Goal: Find specific page/section: Find specific page/section

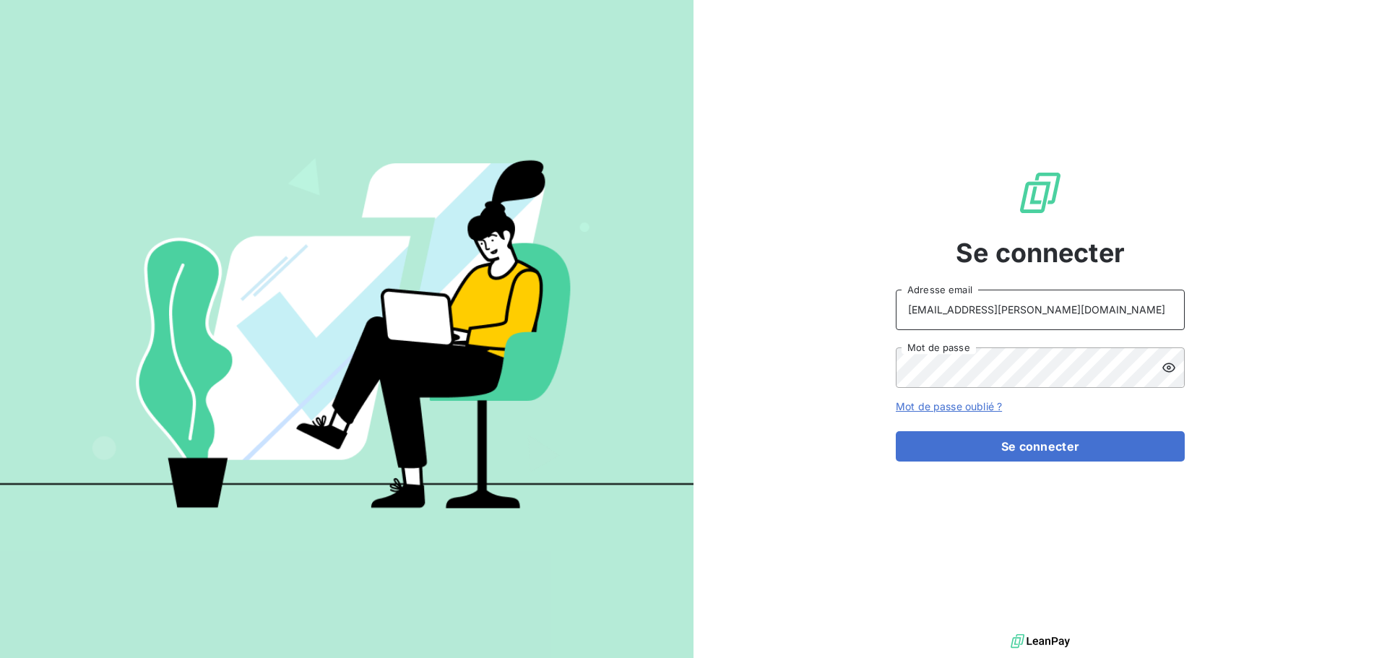
click at [1024, 306] on input "peigne@serpe.fr" at bounding box center [1040, 310] width 289 height 40
type input "recouvrement@serpe.fr"
click at [1051, 444] on button "Se connecter" at bounding box center [1040, 446] width 289 height 30
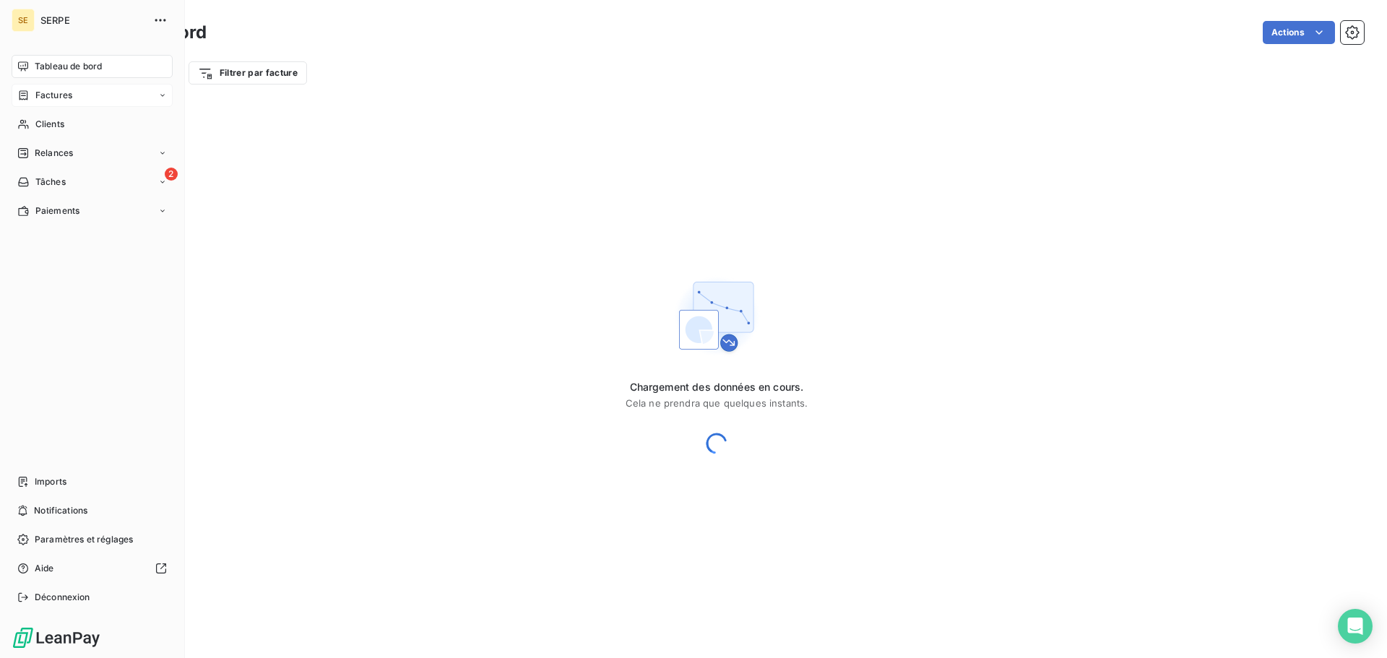
click at [47, 95] on span "Factures" at bounding box center [53, 95] width 37 height 13
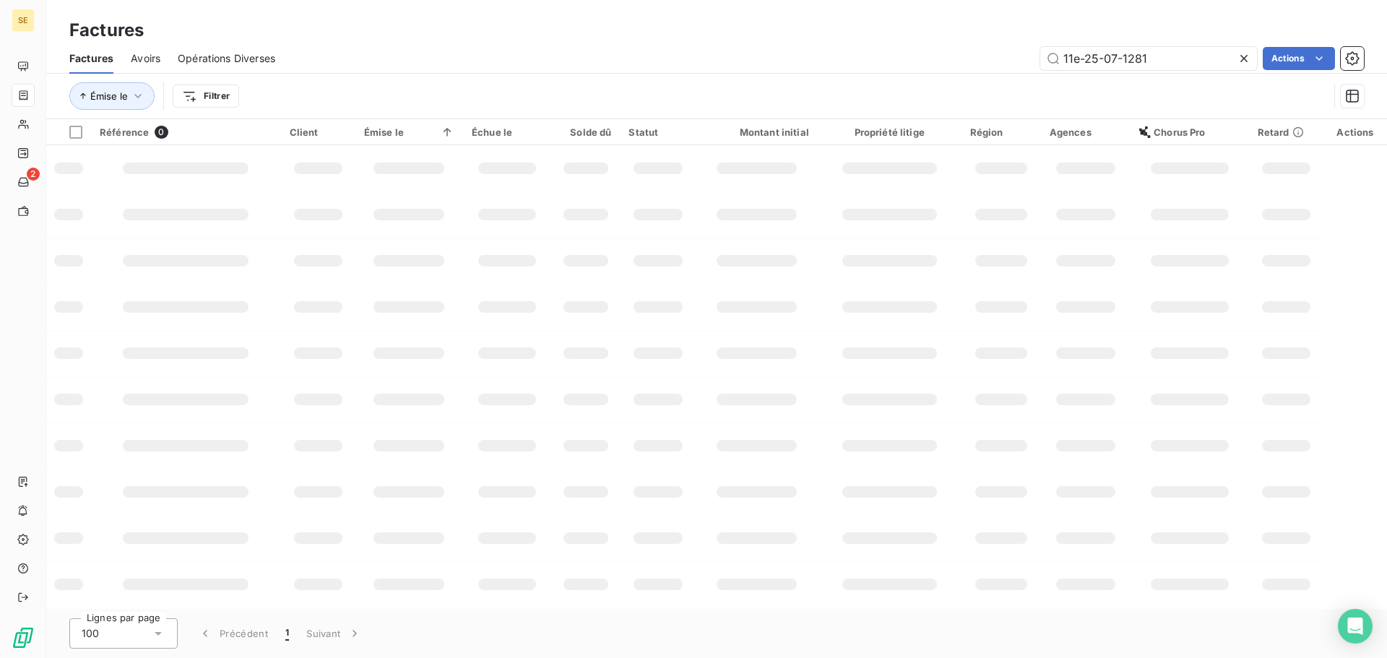
drag, startPoint x: 1165, startPoint y: 61, endPoint x: 903, endPoint y: 55, distance: 261.6
click at [903, 55] on div "11e-25-07-1281 Actions" at bounding box center [828, 58] width 1071 height 23
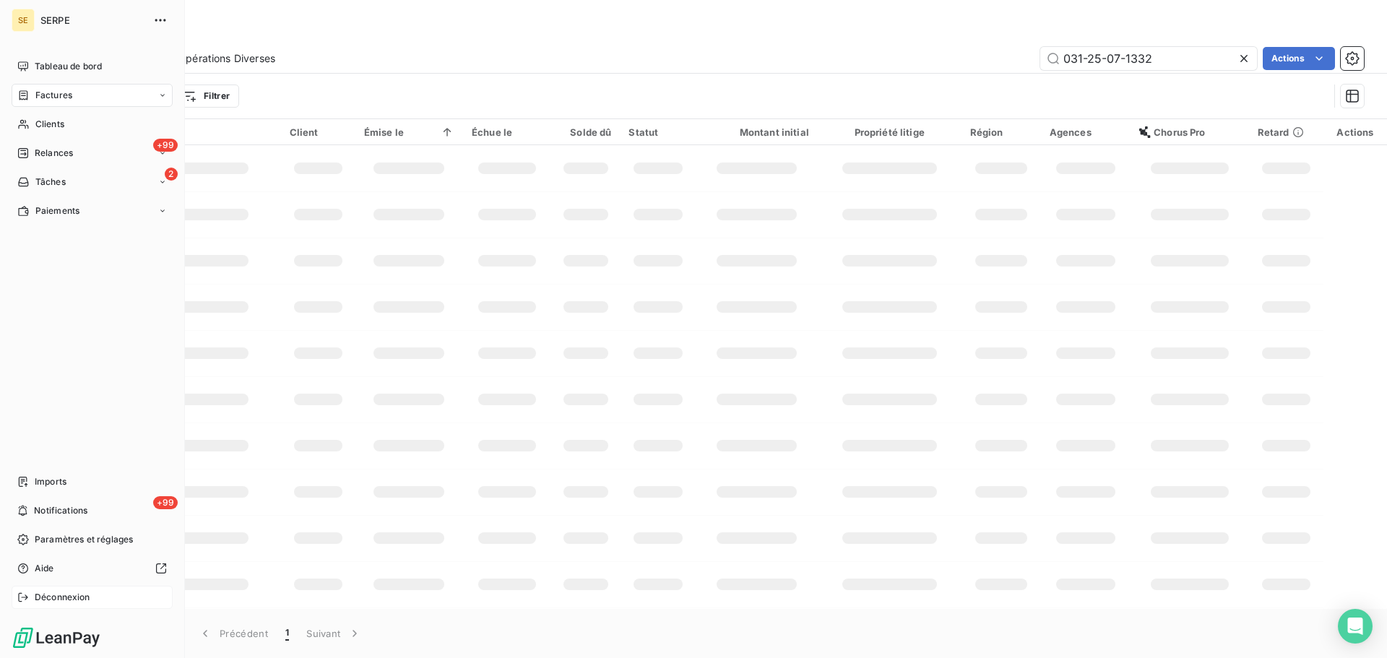
type input "031-25-07-1332"
click at [29, 597] on div "Déconnexion" at bounding box center [92, 597] width 161 height 23
